Goal: Task Accomplishment & Management: Manage account settings

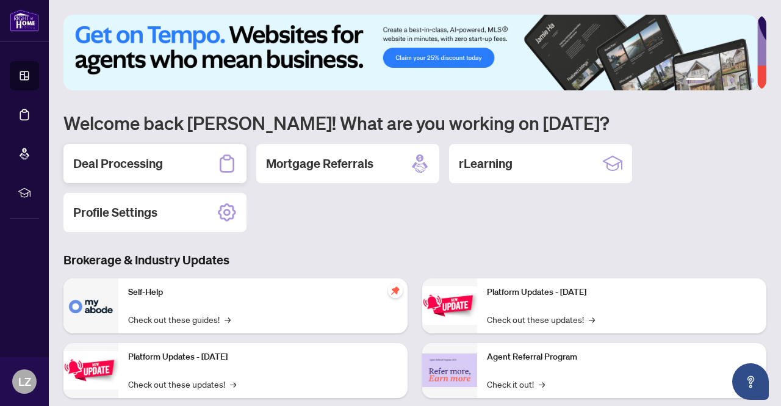
click at [73, 157] on h2 "Deal Processing" at bounding box center [118, 163] width 90 height 17
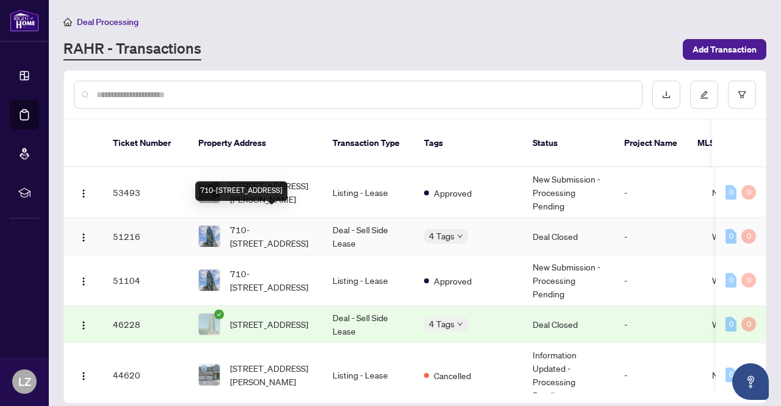
click at [248, 223] on span "710-[STREET_ADDRESS]" at bounding box center [271, 236] width 83 height 27
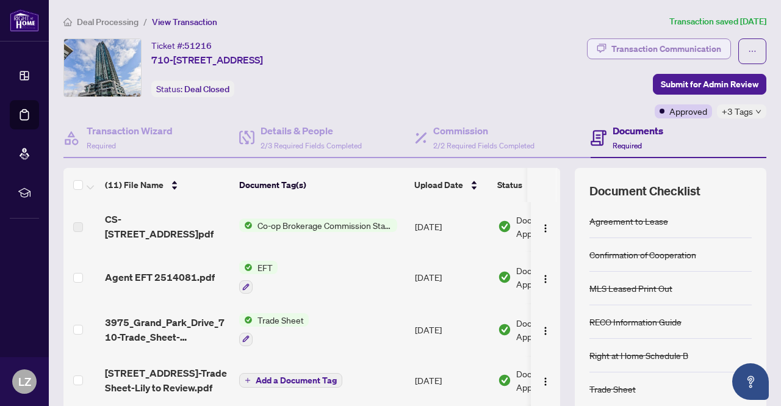
click at [674, 42] on div "Transaction Communication" at bounding box center [667, 49] width 110 height 20
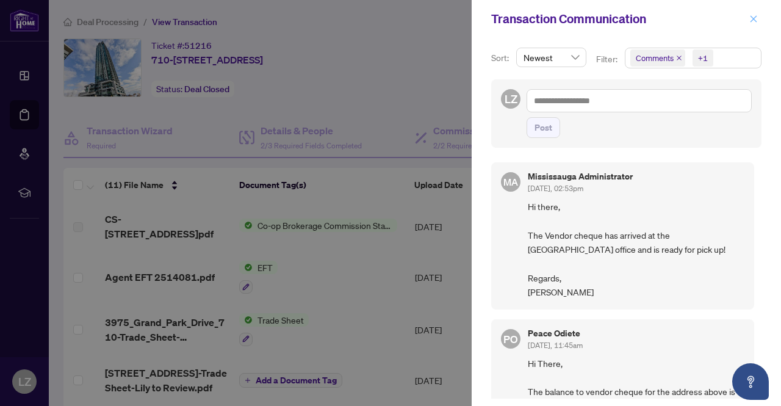
click at [750, 18] on icon "close" at bounding box center [754, 19] width 9 height 9
